Goal: Find specific page/section: Find specific page/section

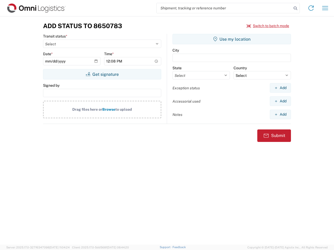
click at [224, 8] on input "search" at bounding box center [224, 8] width 135 height 10
click at [295, 8] on icon at bounding box center [295, 8] width 7 height 7
click at [311, 8] on icon at bounding box center [311, 8] width 8 height 8
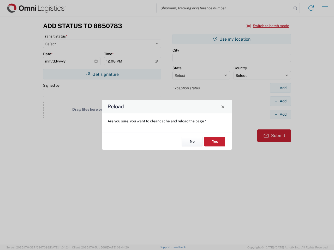
click at [325, 8] on div "Reload Are you sure, you want to clear cache and reload the page? No Yes" at bounding box center [167, 125] width 334 height 250
click at [268, 26] on div "Reload Are you sure, you want to clear cache and reload the page? No Yes" at bounding box center [167, 125] width 334 height 250
click at [102, 74] on div "Reload Are you sure, you want to clear cache and reload the page? No Yes" at bounding box center [167, 125] width 334 height 250
click at [232, 39] on div "Reload Are you sure, you want to clear cache and reload the page? No Yes" at bounding box center [167, 125] width 334 height 250
click at [280, 88] on div "Reload Are you sure, you want to clear cache and reload the page? No Yes" at bounding box center [167, 125] width 334 height 250
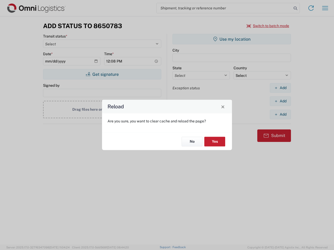
click at [280, 101] on div "Reload Are you sure, you want to clear cache and reload the page? No Yes" at bounding box center [167, 125] width 334 height 250
click at [280, 115] on div "Reload Are you sure, you want to clear cache and reload the page? No Yes" at bounding box center [167, 125] width 334 height 250
